Goal: Task Accomplishment & Management: Use online tool/utility

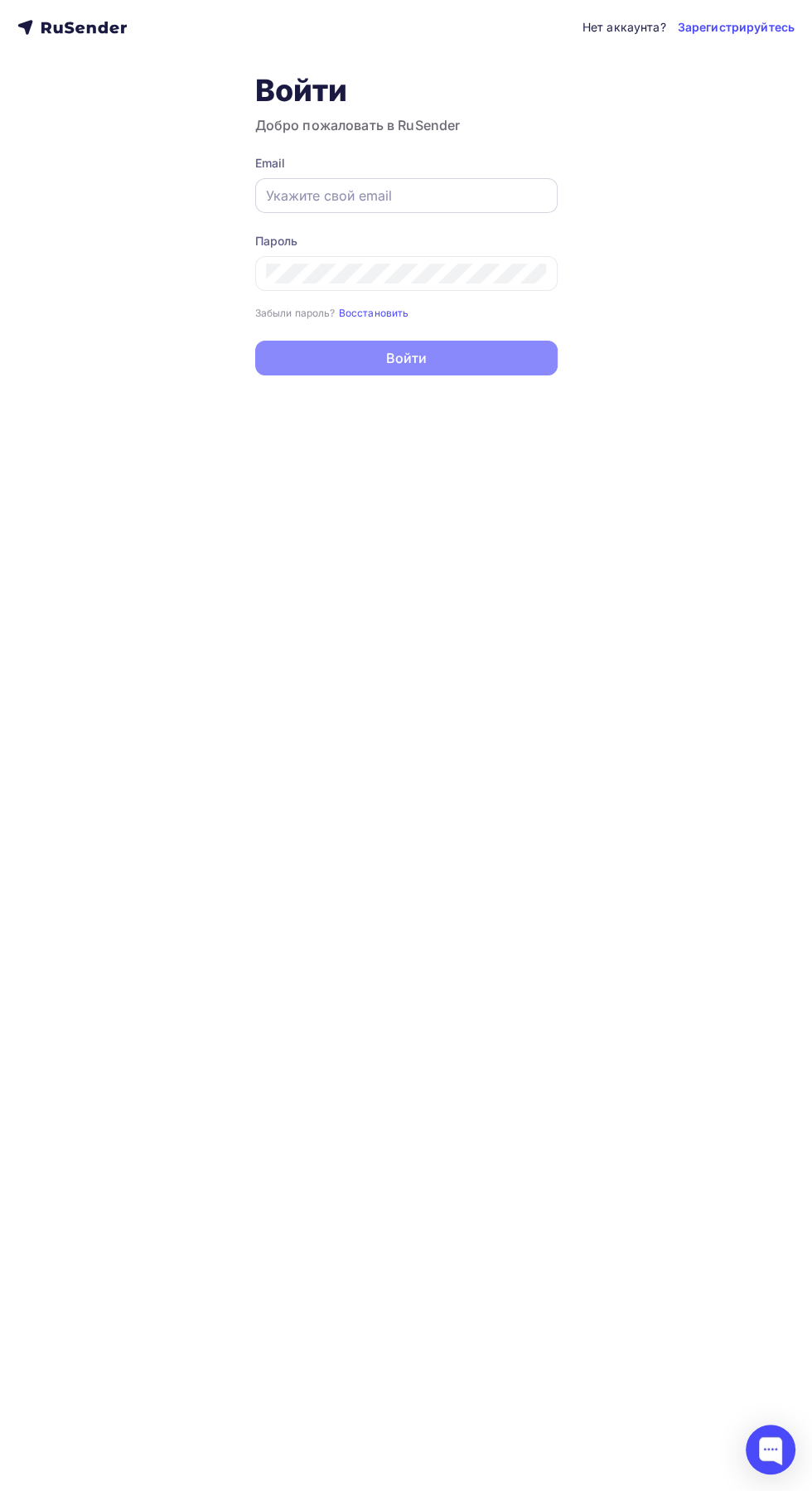
click at [448, 195] on input "text" at bounding box center [406, 195] width 281 height 20
type input "[EMAIL_ADDRESS][DOMAIN_NAME]"
click at [255, 341] on button "Войти" at bounding box center [406, 358] width 302 height 35
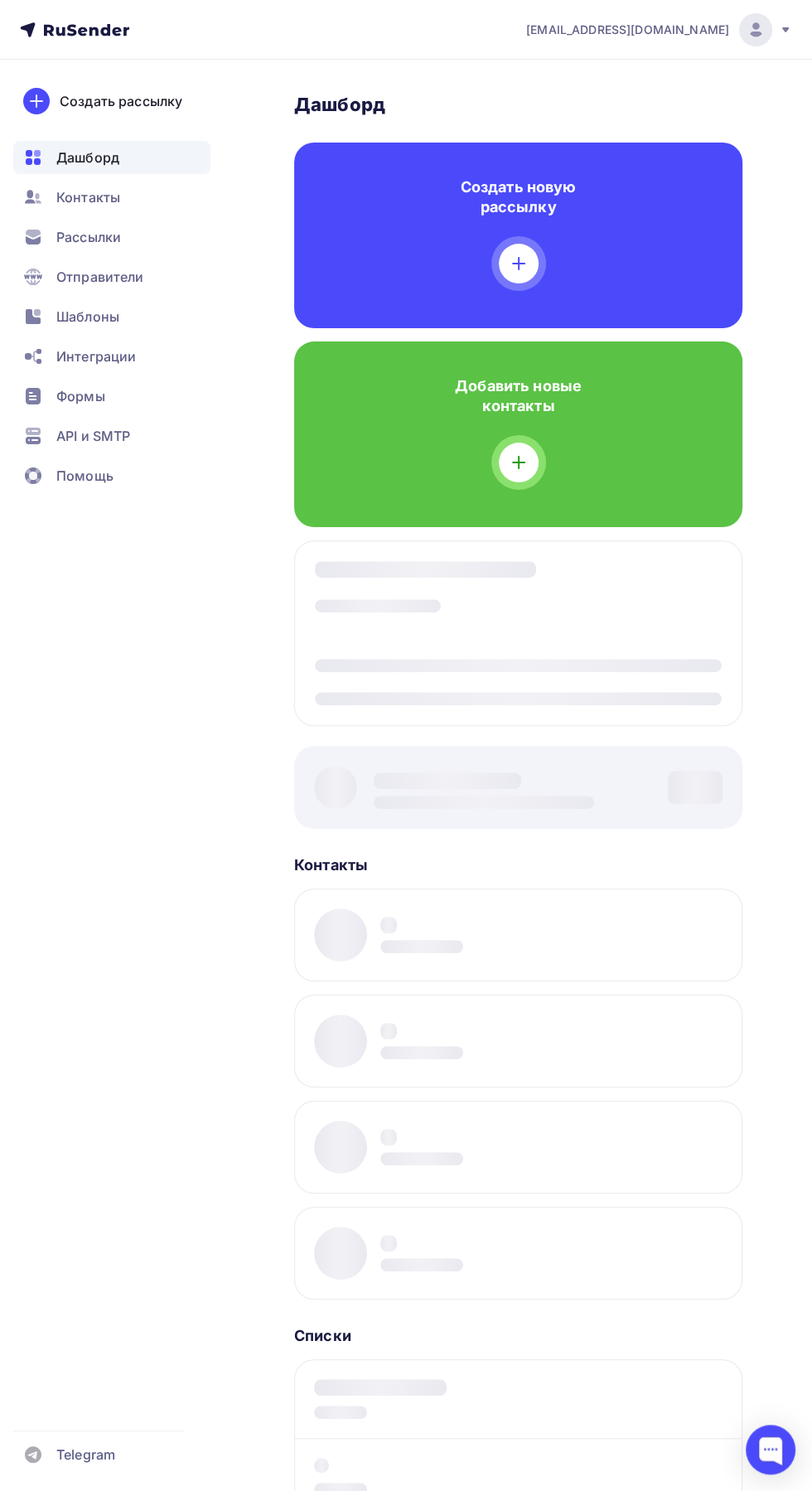
click at [434, 374] on div "Добавить новые контакты" at bounding box center [518, 434] width 448 height 185
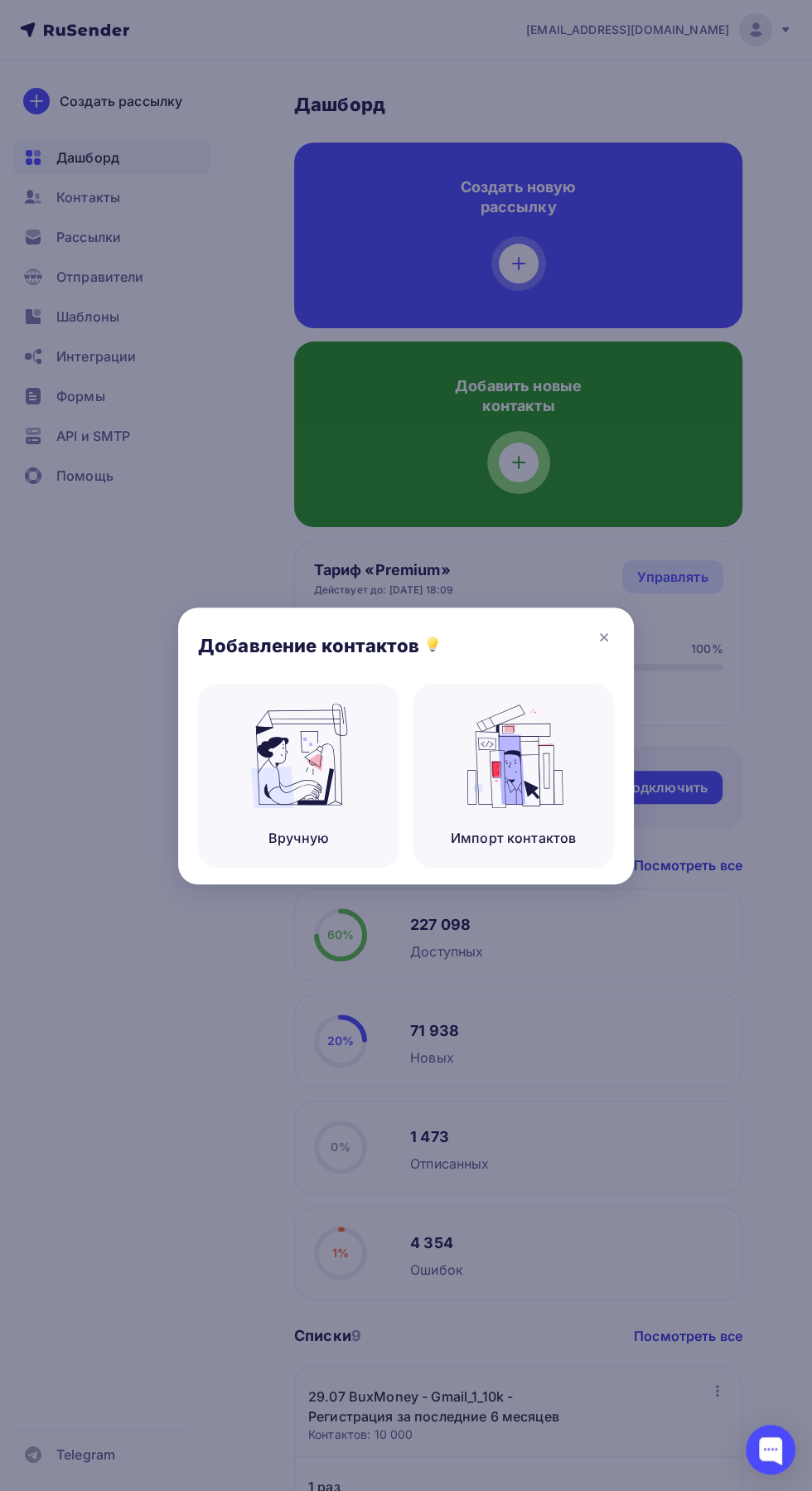
click at [622, 619] on div "Добавление контактов" at bounding box center [406, 645] width 455 height 76
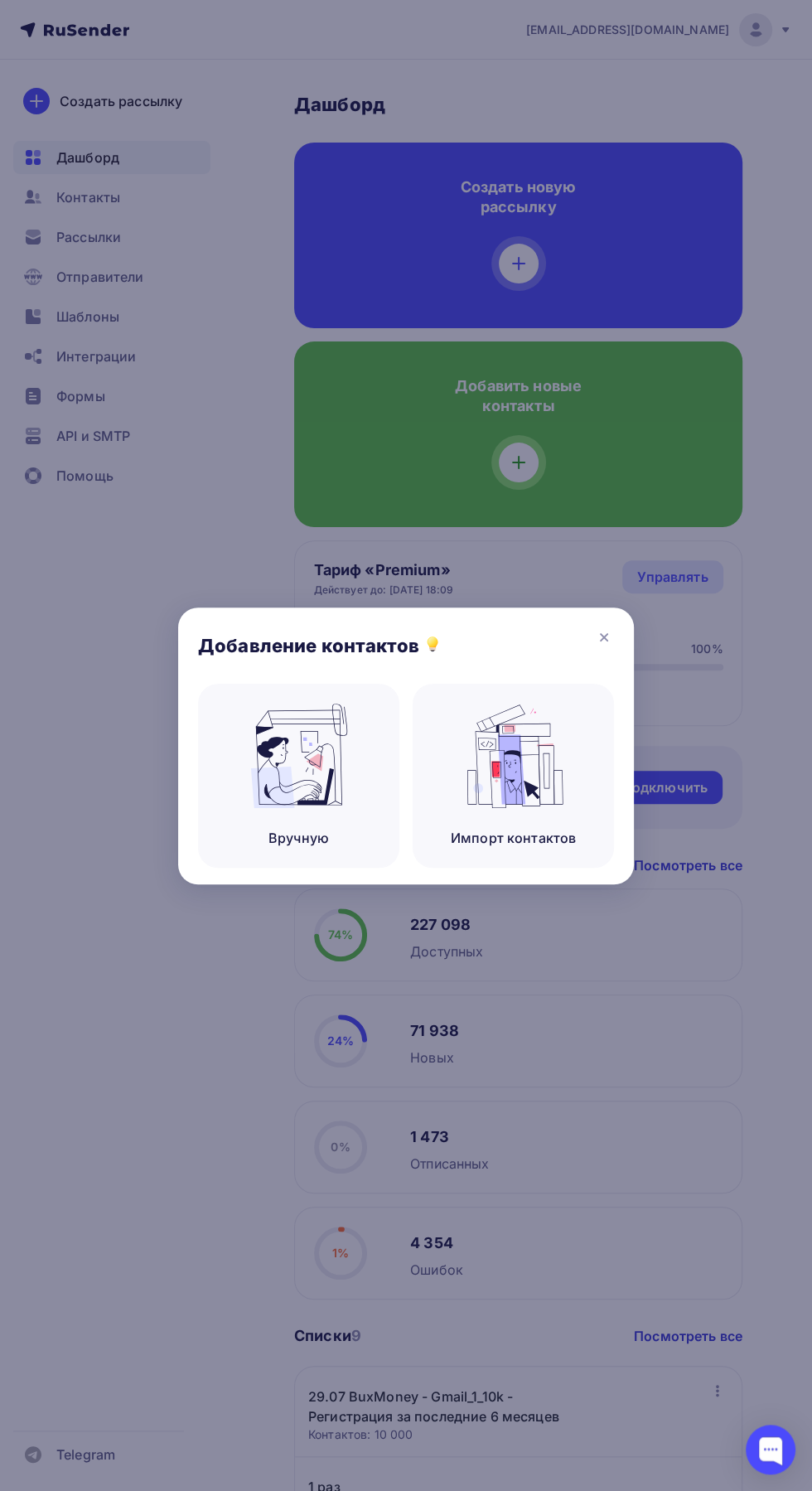
click at [620, 639] on div "Добавление контактов" at bounding box center [406, 645] width 455 height 76
click at [610, 634] on icon at bounding box center [603, 637] width 20 height 20
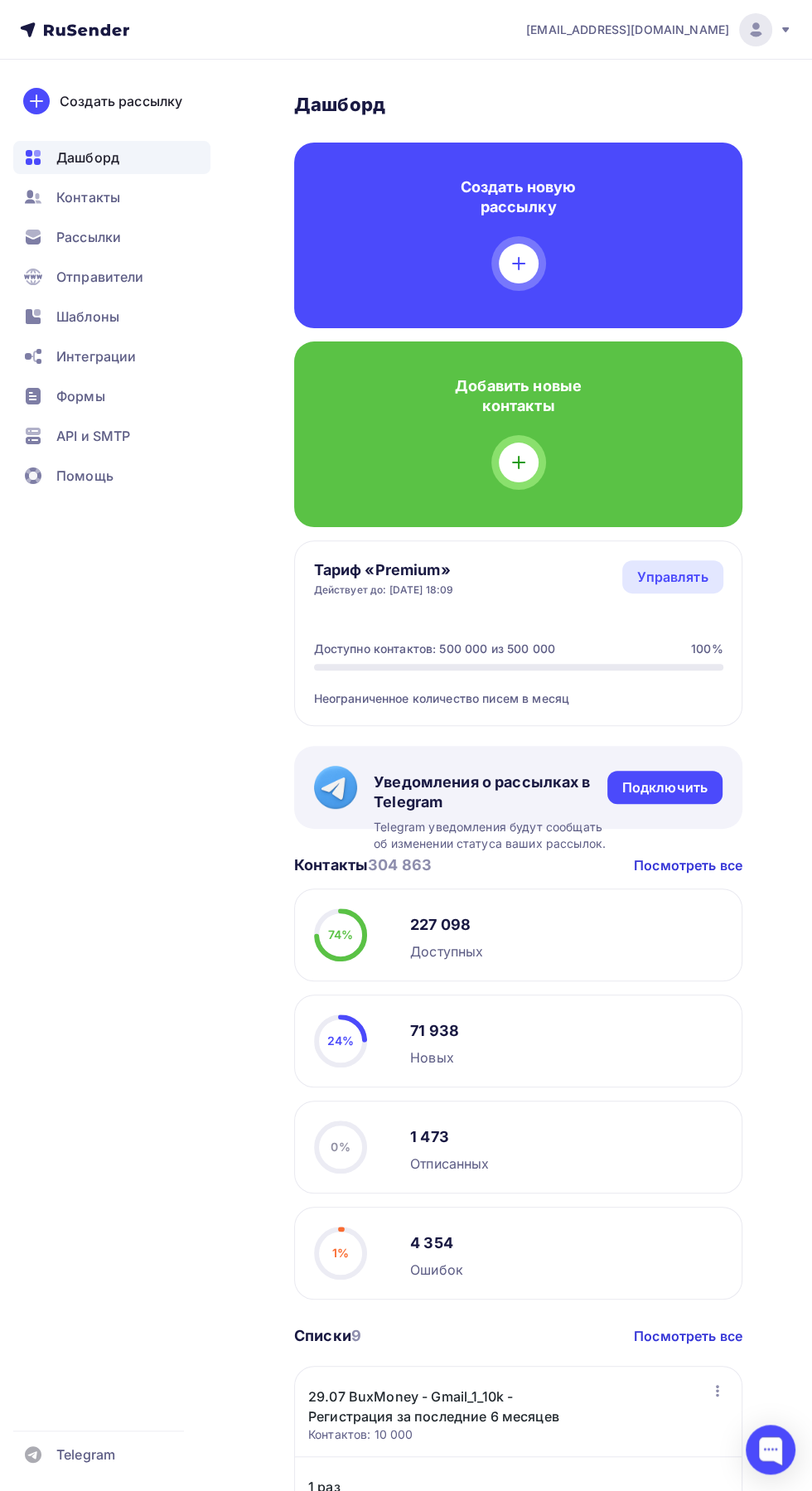
click at [635, 635] on div at bounding box center [406, 746] width 812 height 1491
click at [88, 430] on span "API и SMTP" at bounding box center [93, 436] width 73 height 20
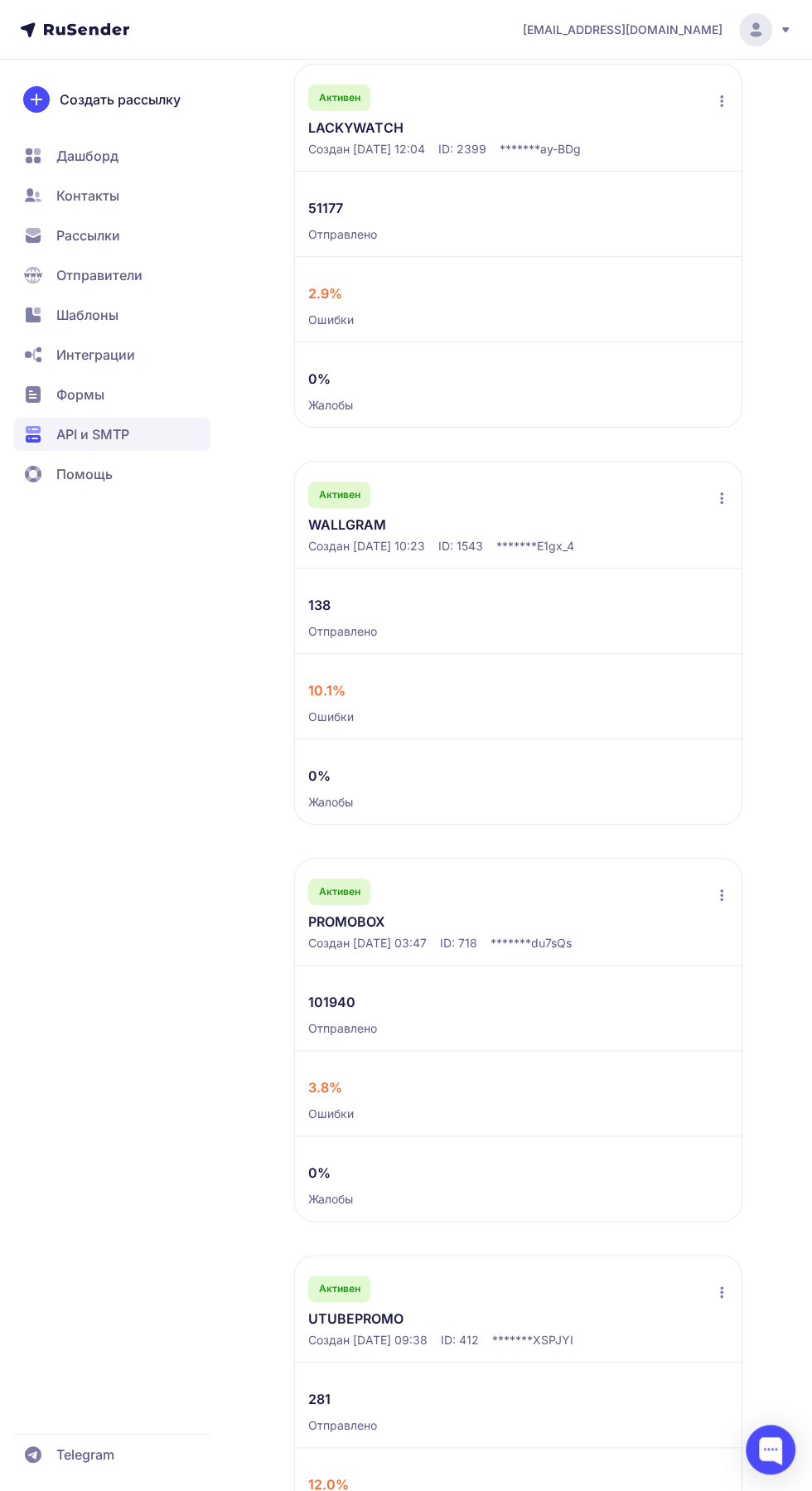
scroll to position [413, 0]
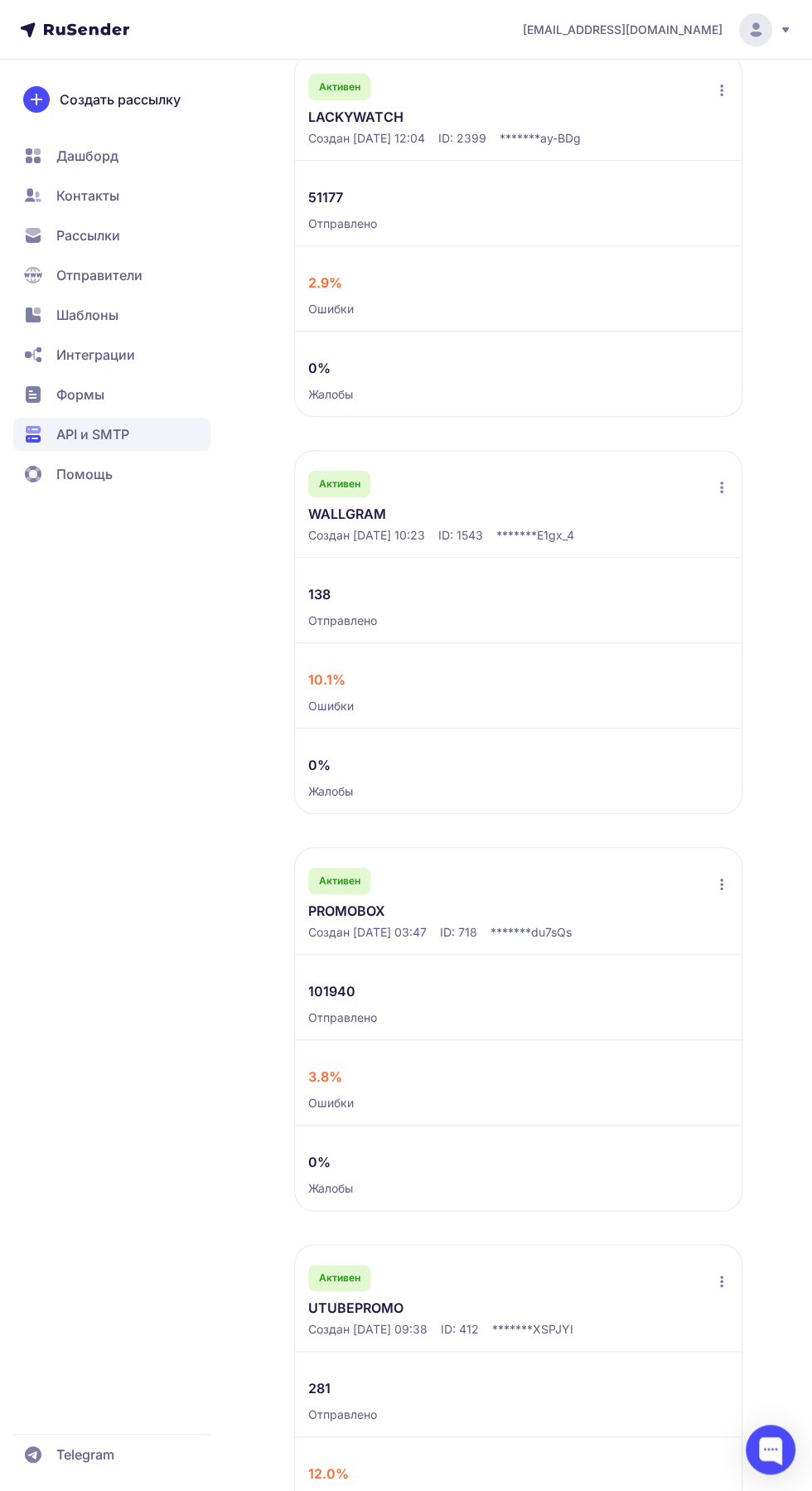
click at [477, 904] on link "PROMOBOX" at bounding box center [437, 910] width 257 height 20
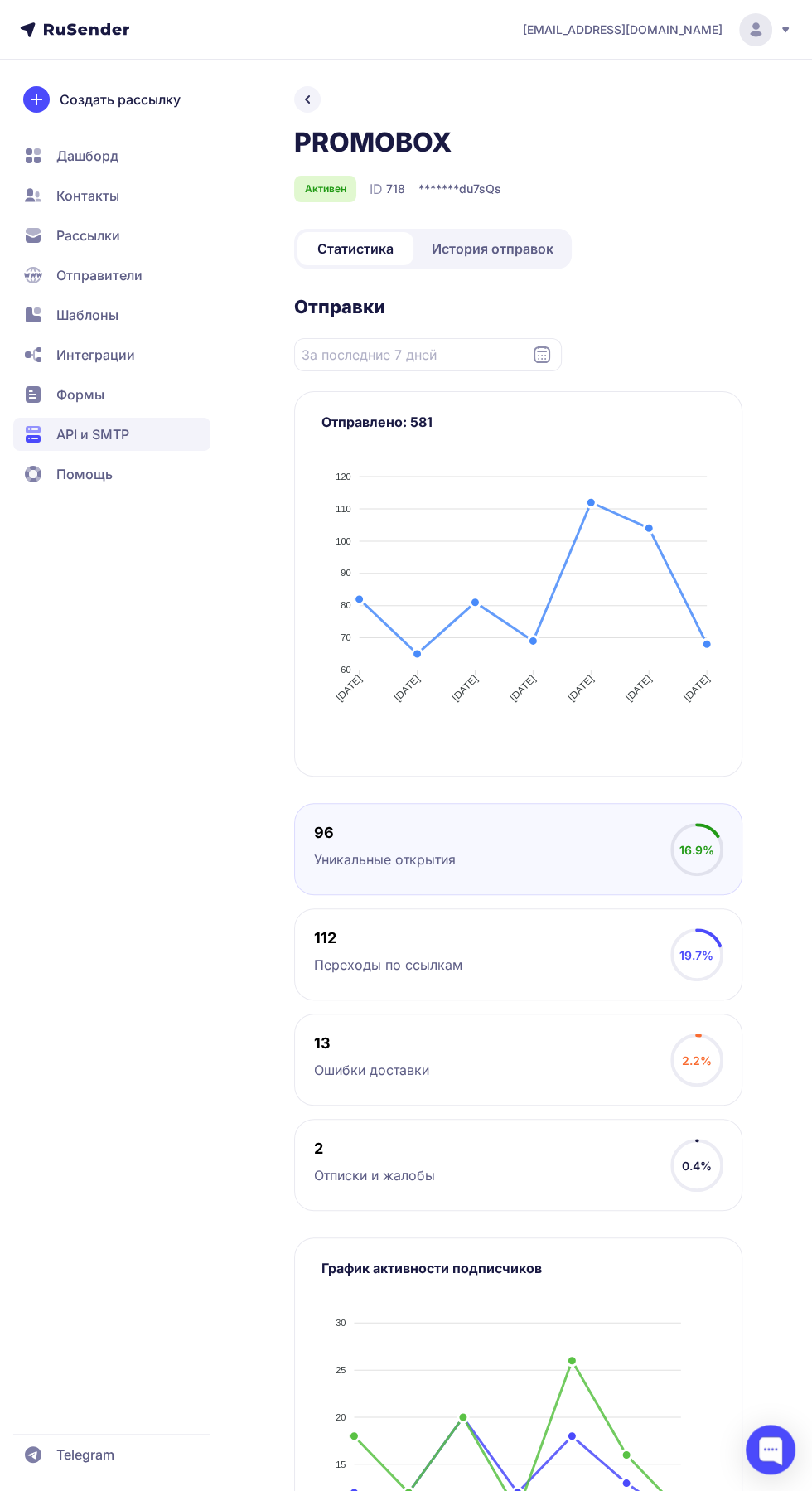
click at [501, 258] on span "История отправок" at bounding box center [492, 248] width 121 height 20
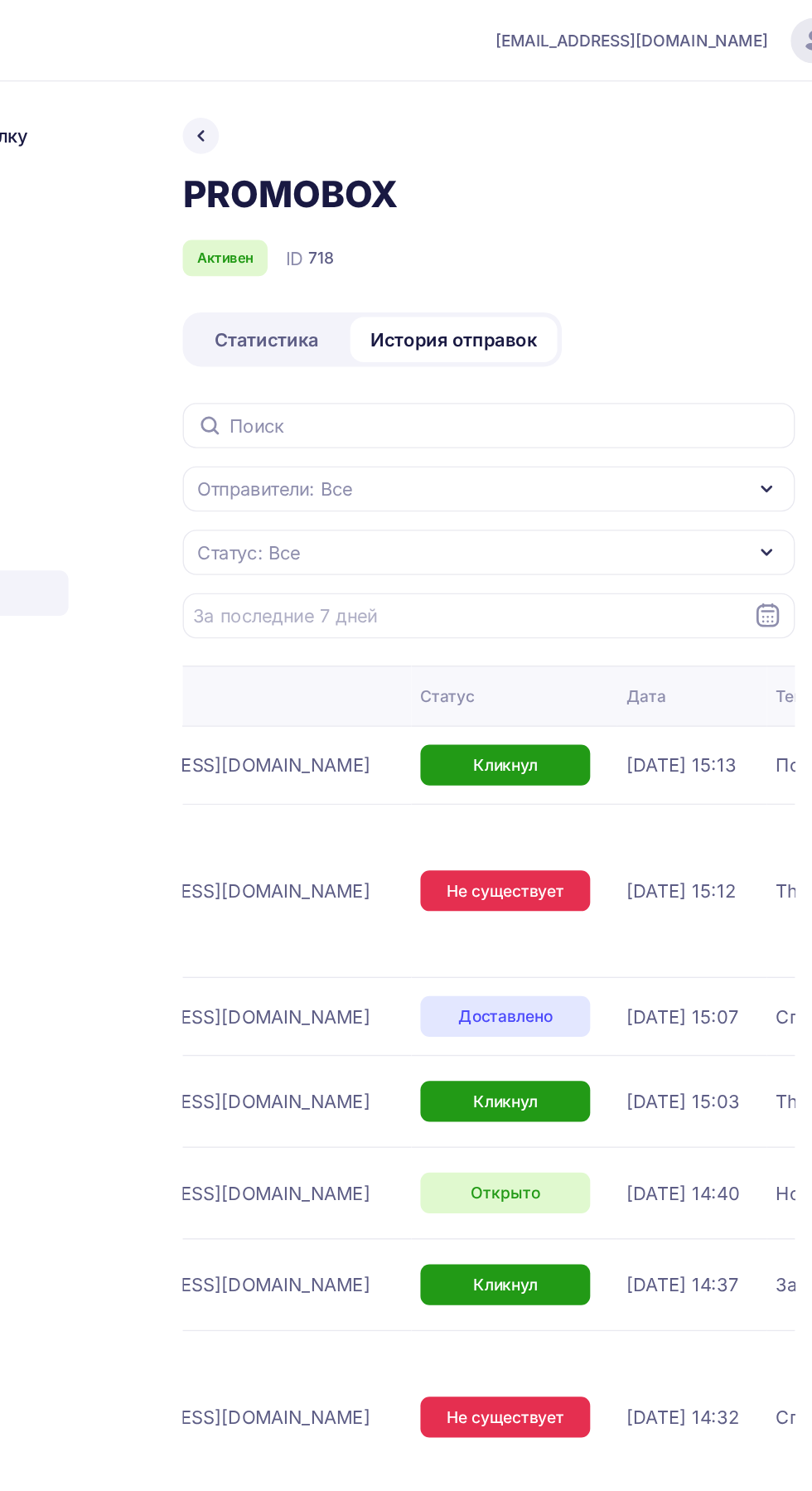
click at [648, 409] on div "Статус: Все" at bounding box center [518, 404] width 448 height 33
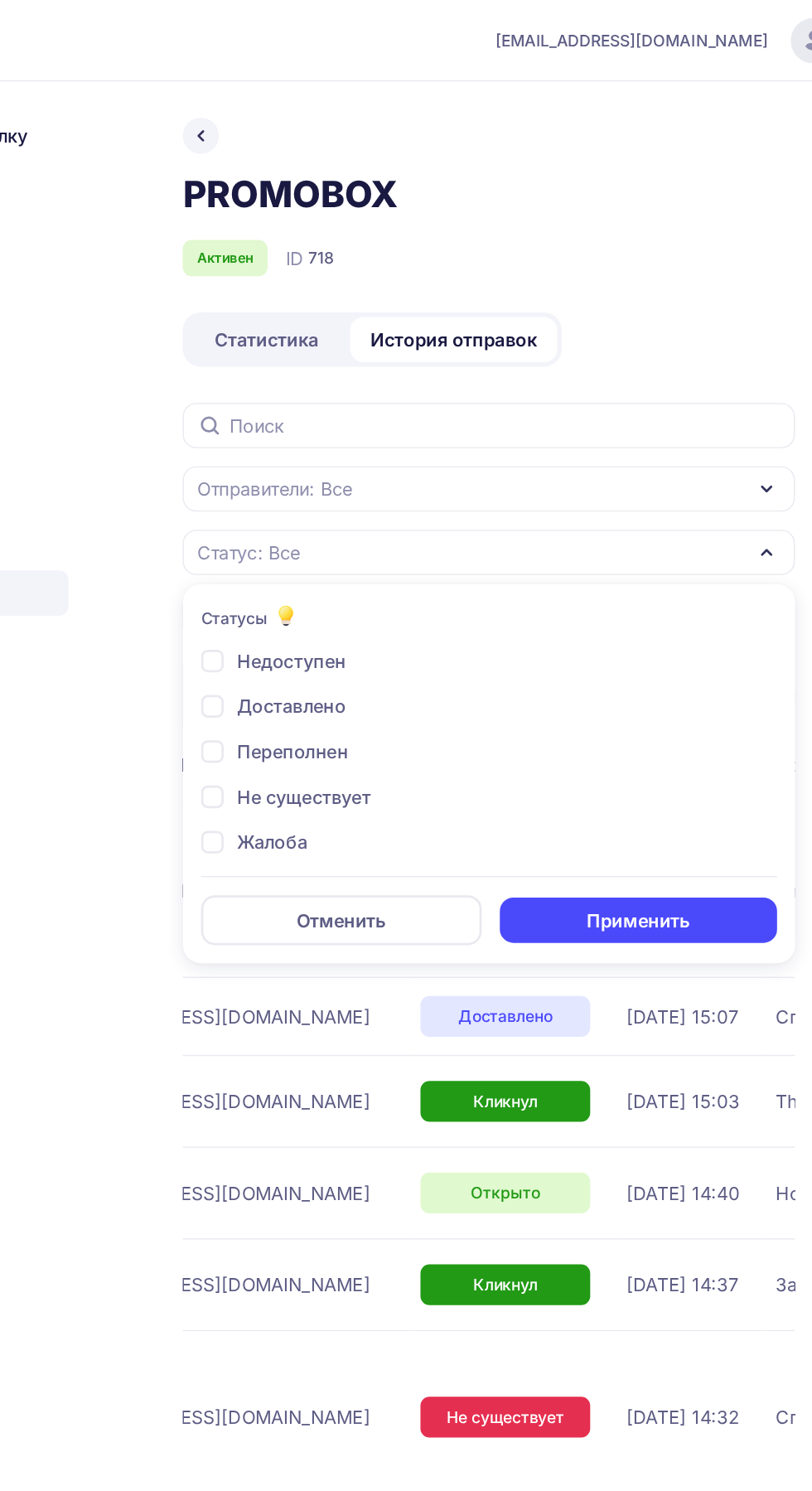
click at [427, 586] on span "Не существует" at bounding box center [383, 583] width 98 height 20
checkbox input "true"
click at [636, 672] on button "Применить" at bounding box center [628, 673] width 203 height 33
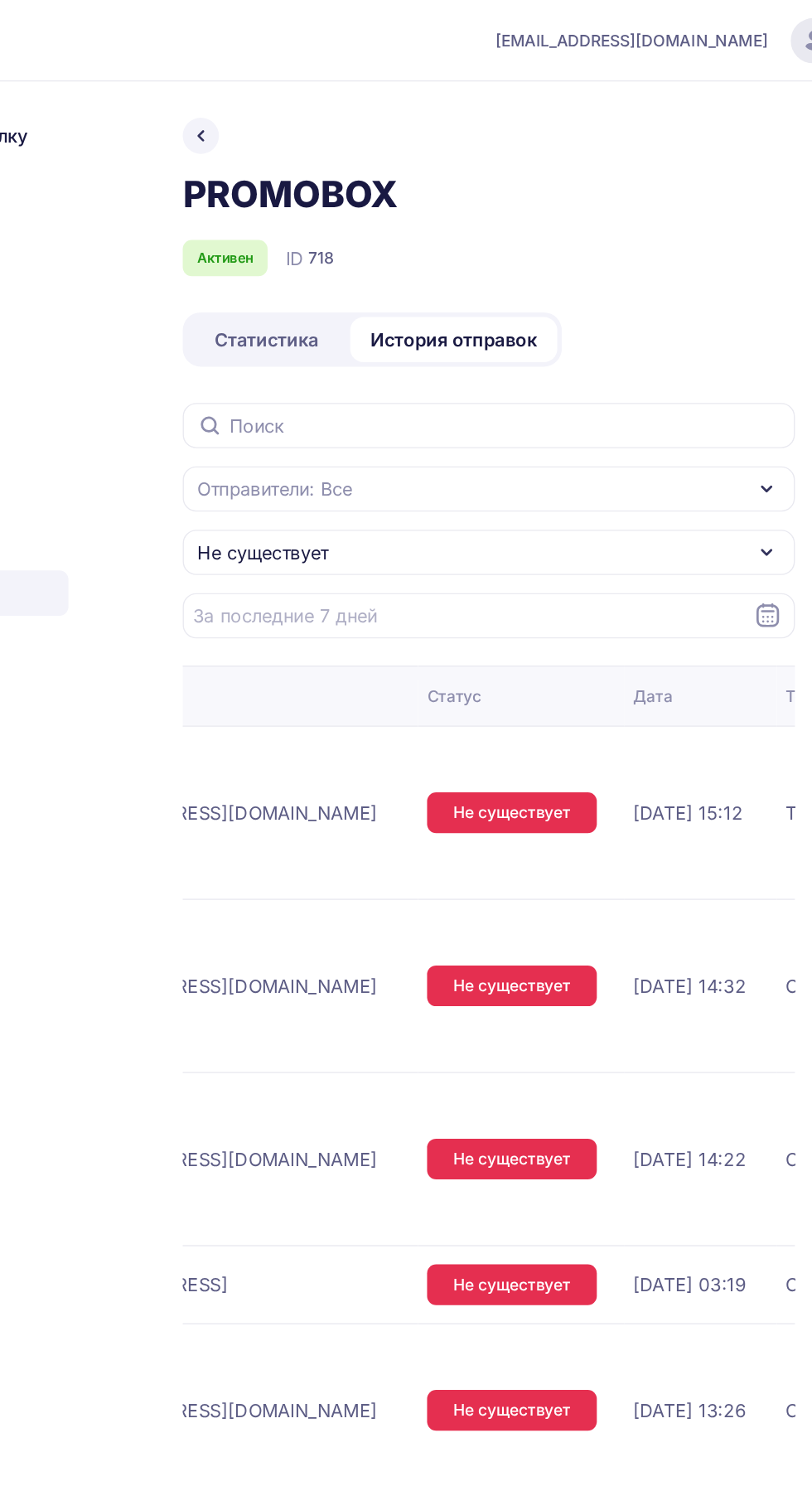
scroll to position [0, 111]
